Goal: Task Accomplishment & Management: Complete application form

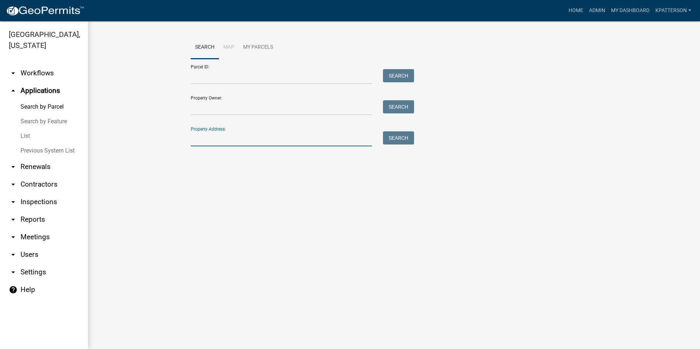
click at [216, 133] on input "Property Address:" at bounding box center [281, 138] width 181 height 15
type input "[STREET_ADDRESS]"
click at [394, 140] on button "Search" at bounding box center [398, 137] width 31 height 13
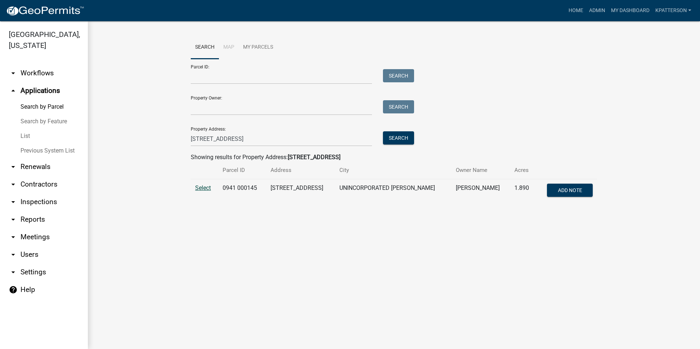
click at [202, 190] on span "Select" at bounding box center [203, 188] width 16 height 7
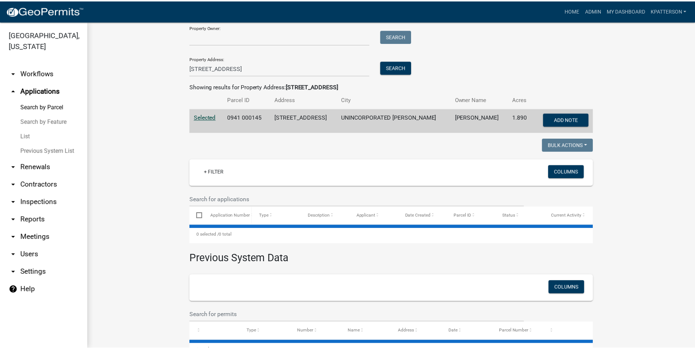
scroll to position [73, 0]
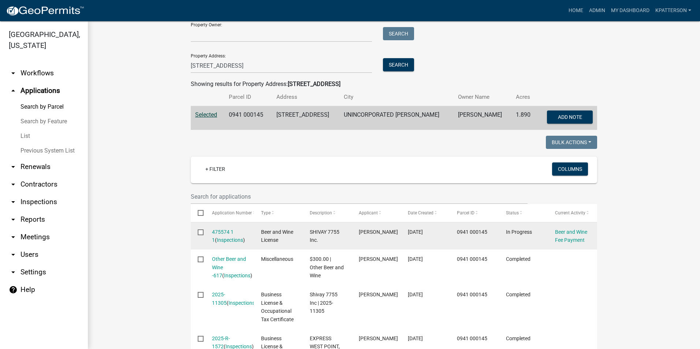
click at [555, 237] on div "Beer and Wine Fee Payment" at bounding box center [572, 236] width 35 height 17
click at [575, 241] on link "Beer and Wine Fee Payment" at bounding box center [571, 236] width 32 height 14
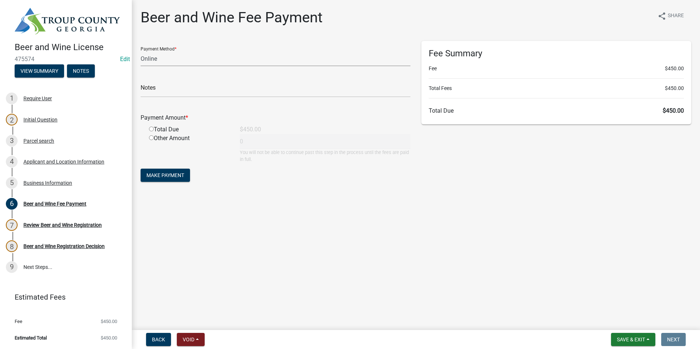
click at [225, 59] on select "Credit Card POS Check Cash Online" at bounding box center [276, 58] width 270 height 15
select select "2: 1"
click at [141, 51] on select "Credit Card POS Check Cash Online" at bounding box center [276, 58] width 270 height 15
drag, startPoint x: 152, startPoint y: 129, endPoint x: 150, endPoint y: 141, distance: 11.5
click at [152, 129] on input "radio" at bounding box center [151, 129] width 5 height 5
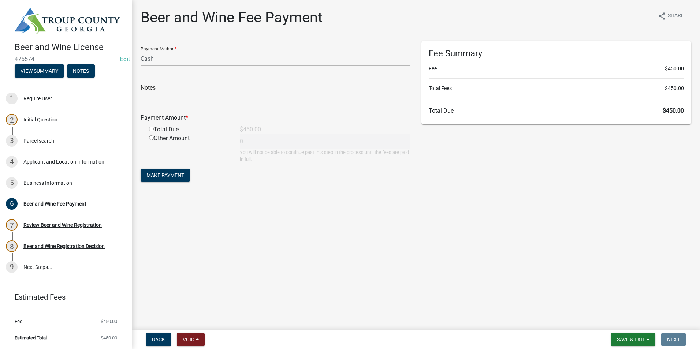
radio input "true"
type input "450"
click at [148, 173] on span "Make Payment" at bounding box center [165, 175] width 38 height 6
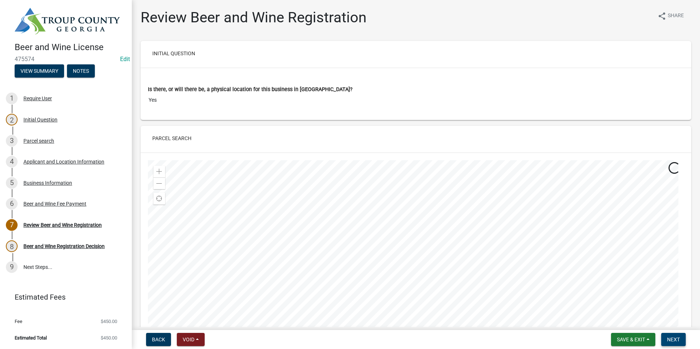
click at [672, 342] on span "Next" at bounding box center [673, 340] width 13 height 6
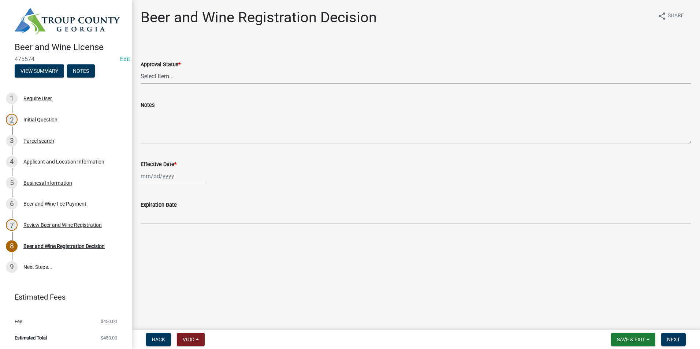
click at [181, 82] on select "Select Item... Approved Denied" at bounding box center [416, 76] width 551 height 15
click at [141, 69] on select "Select Item... Approved Denied" at bounding box center [416, 76] width 551 height 15
select select "94a5fd71-b561-4177-82dd-12b725ab58e5"
select select "9"
select select "2025"
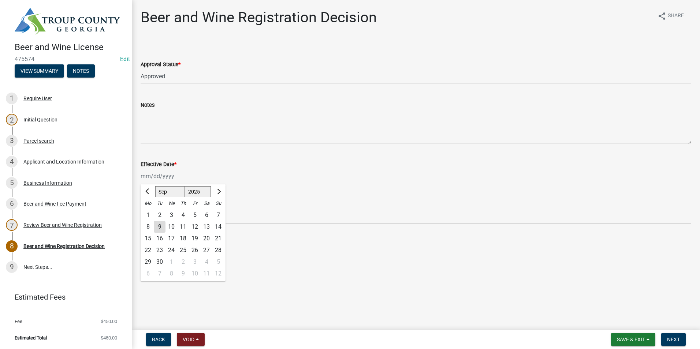
click at [161, 178] on div "[PERSON_NAME] Feb Mar Apr [PERSON_NAME][DATE] Oct Nov [DATE] 1526 1527 1528 152…" at bounding box center [174, 176] width 67 height 15
click at [158, 224] on div "9" at bounding box center [160, 227] width 12 height 12
type input "[DATE]"
click at [667, 338] on span "Next" at bounding box center [673, 340] width 13 height 6
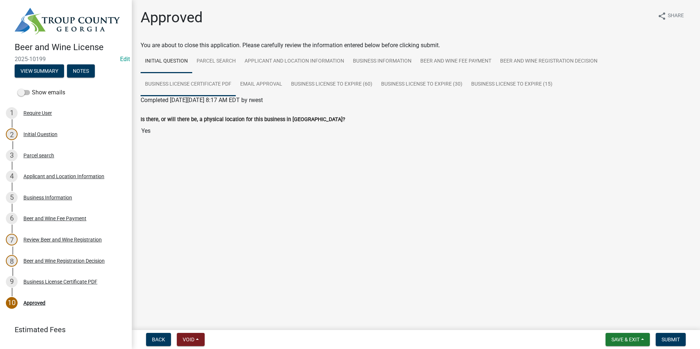
click at [180, 82] on link "Business License Certificate PDF" at bounding box center [188, 84] width 95 height 23
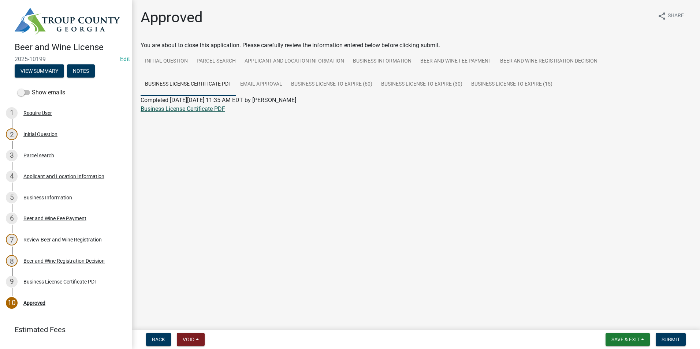
click at [182, 108] on link "Business License Certificate PDF" at bounding box center [183, 108] width 85 height 7
click at [450, 61] on link "Beer and Wine Fee Payment" at bounding box center [456, 61] width 80 height 23
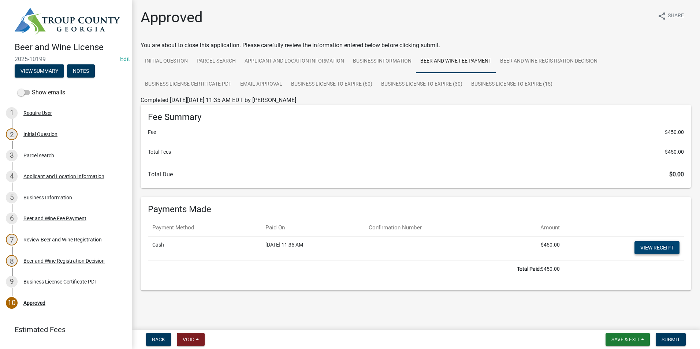
click at [655, 246] on link "View receipt" at bounding box center [657, 247] width 45 height 13
click at [669, 338] on span "Submit" at bounding box center [671, 340] width 18 height 6
